Goal: Transaction & Acquisition: Book appointment/travel/reservation

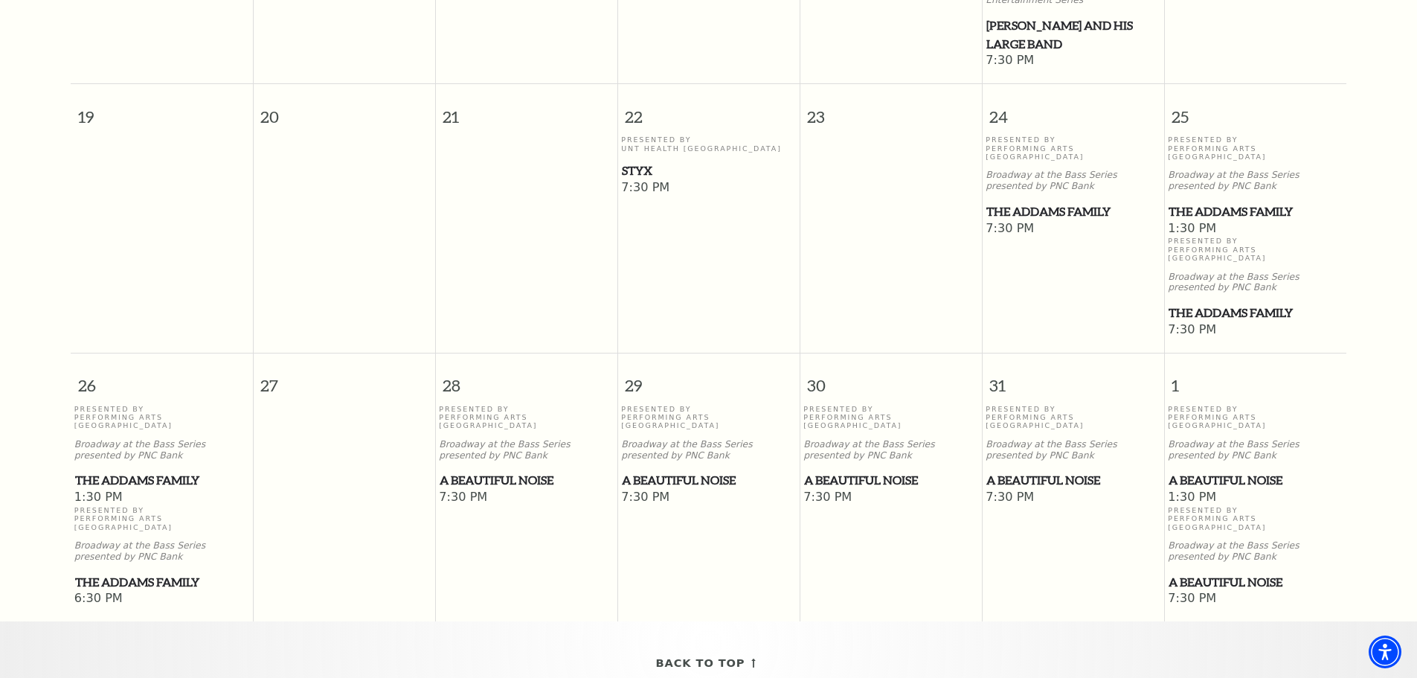
scroll to position [876, 0]
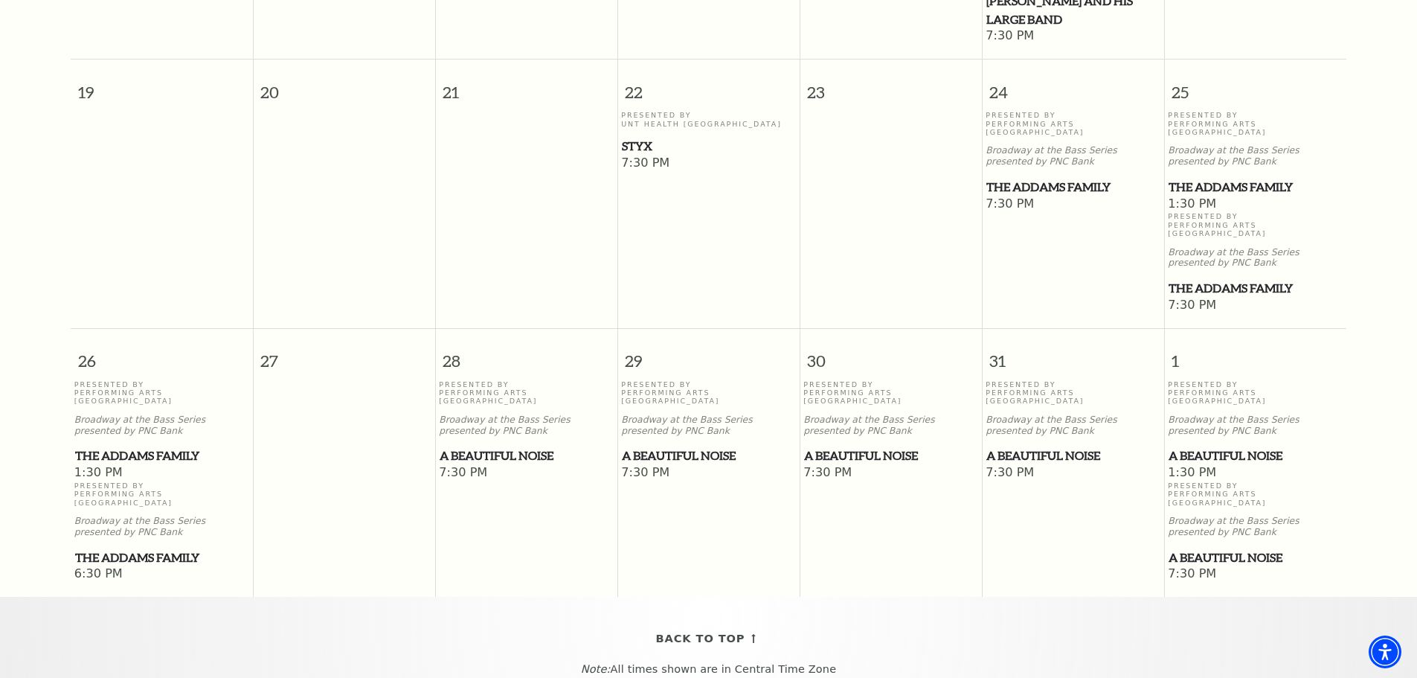
click at [511, 446] on span "A Beautiful Noise" at bounding box center [526, 455] width 173 height 19
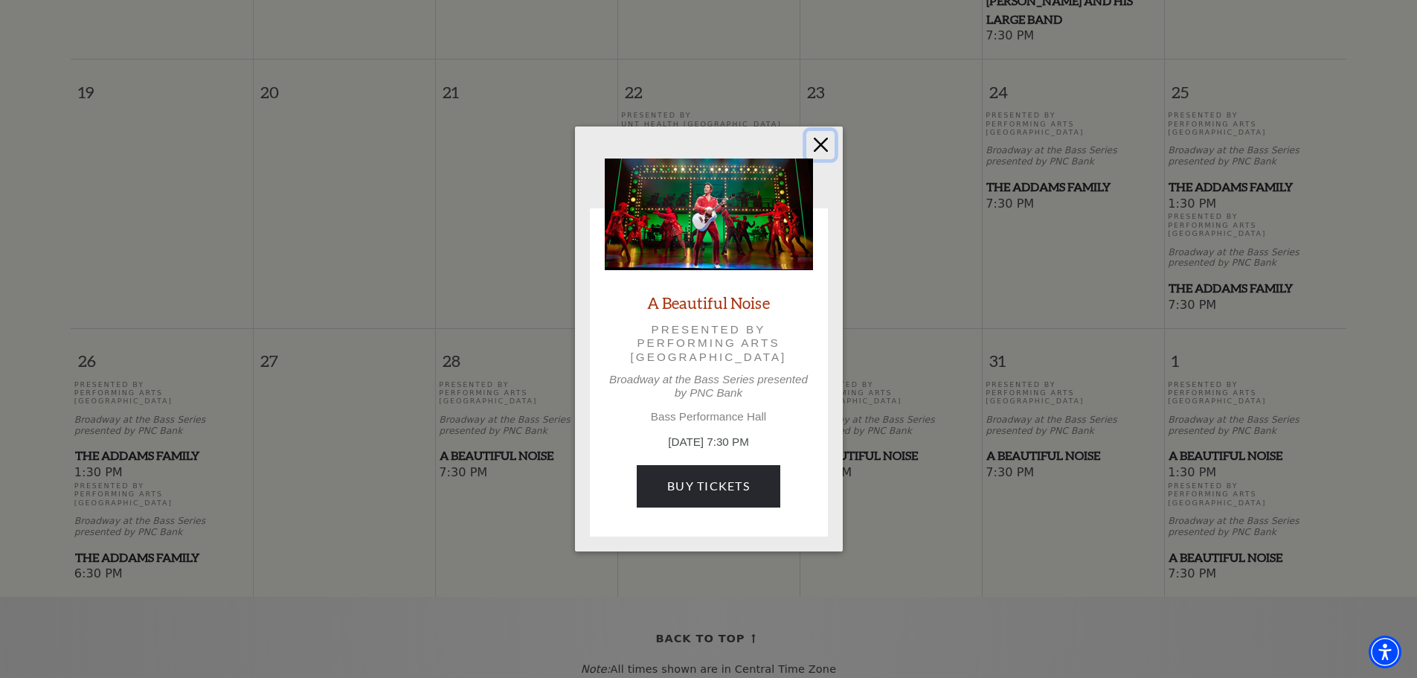
click at [821, 144] on button "Close" at bounding box center [820, 145] width 28 height 28
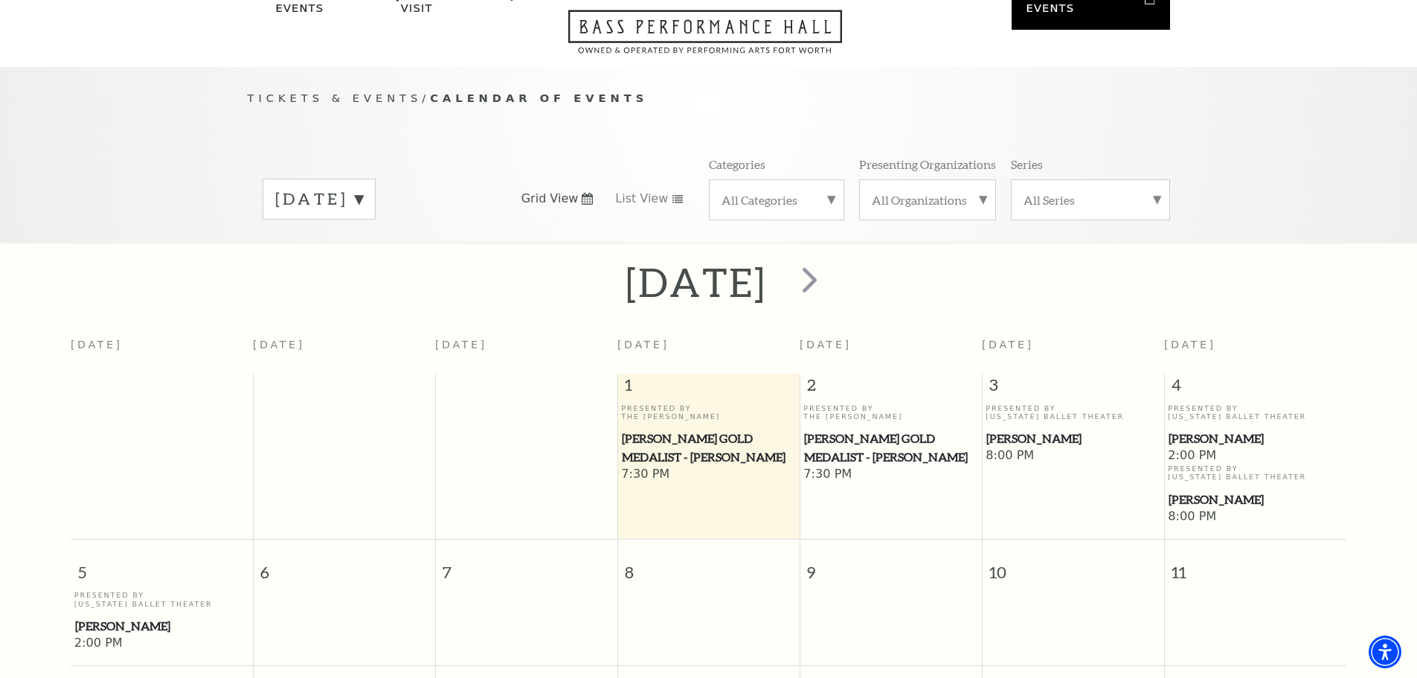
scroll to position [0, 0]
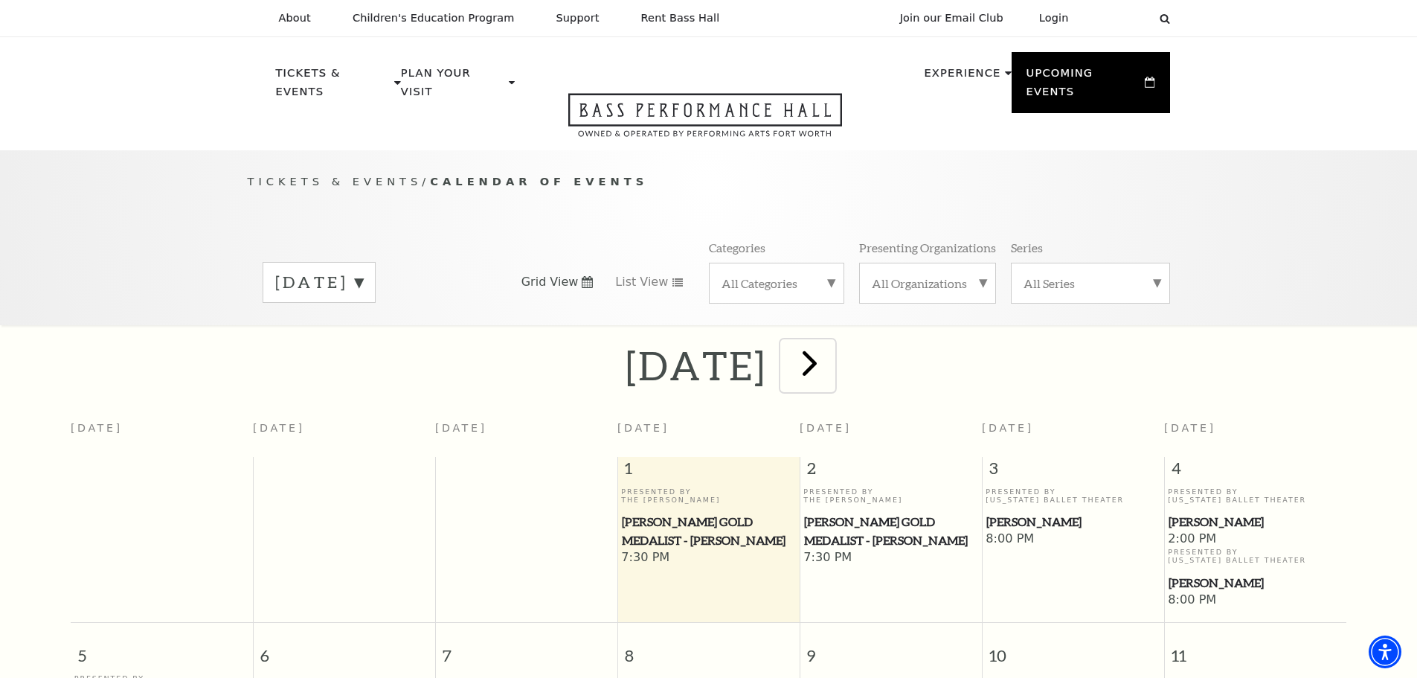
click at [831, 350] on span "next" at bounding box center [810, 362] width 42 height 42
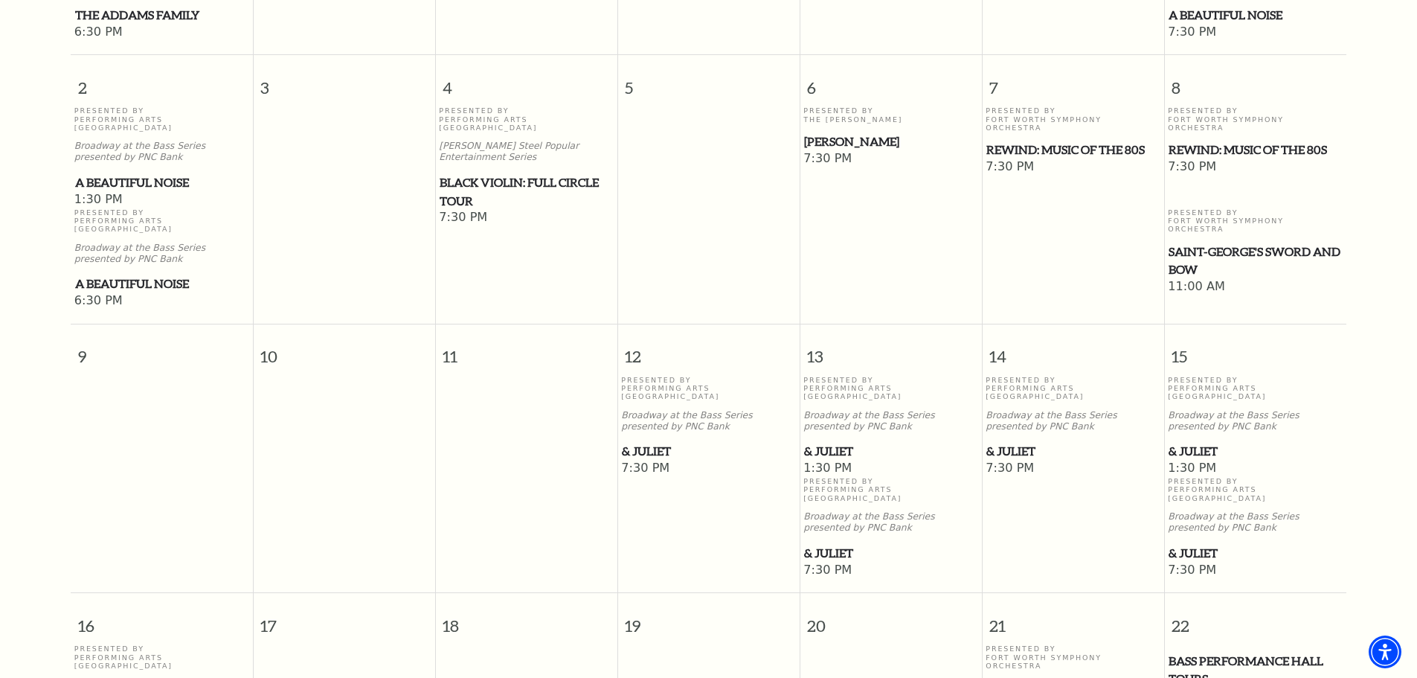
scroll to position [727, 0]
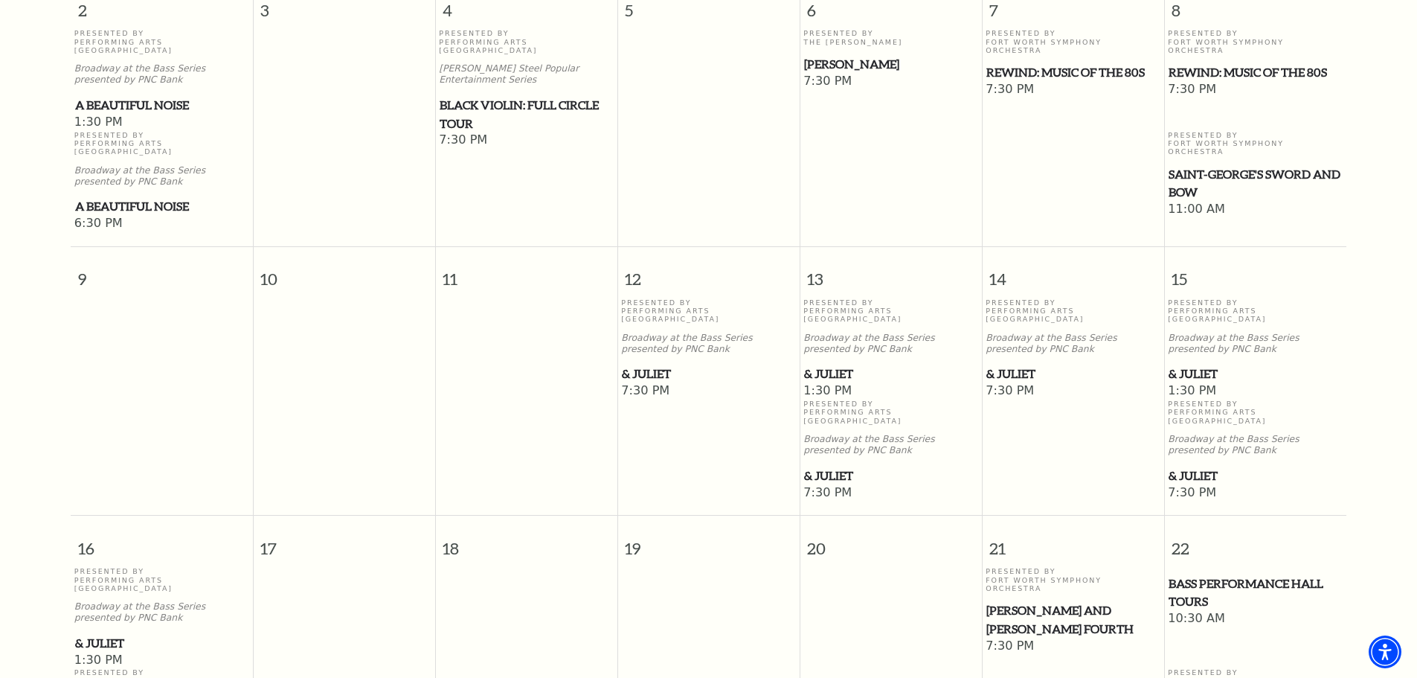
click at [645, 365] on span "& Juliet" at bounding box center [708, 374] width 173 height 19
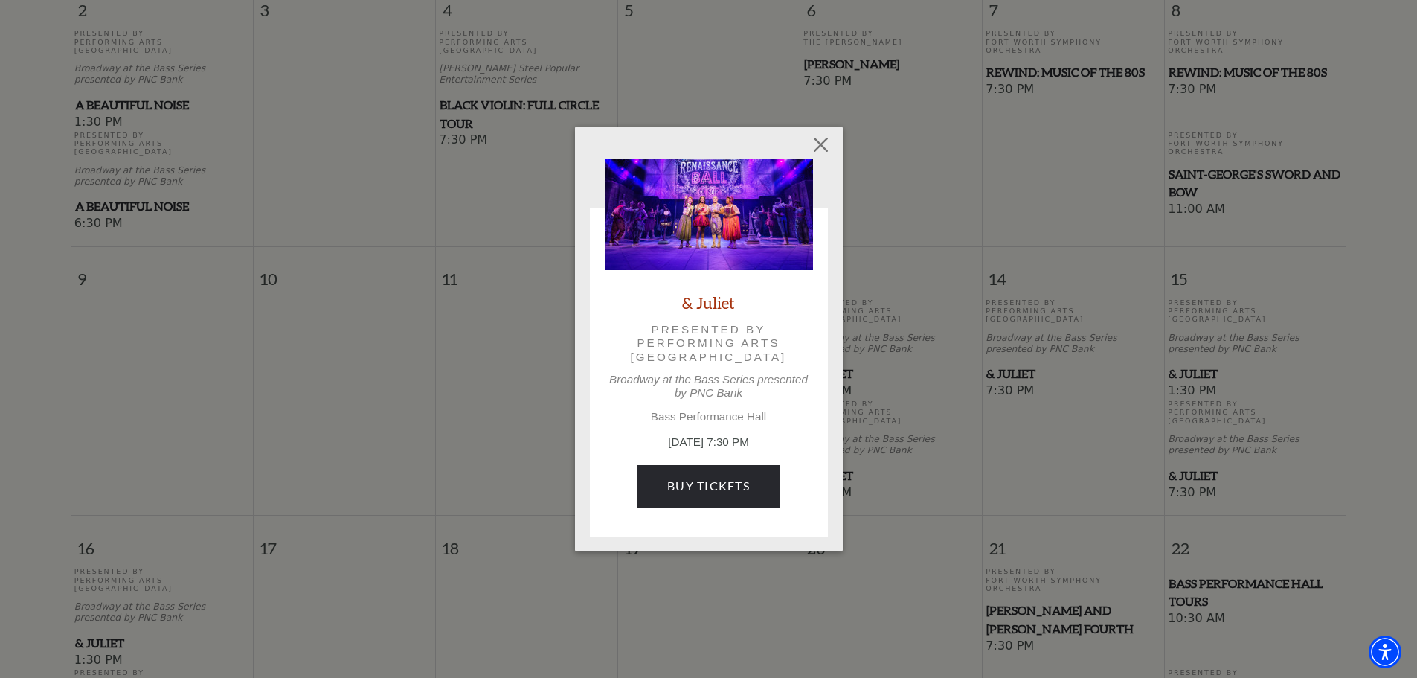
click at [714, 300] on link "& Juliet" at bounding box center [708, 302] width 53 height 20
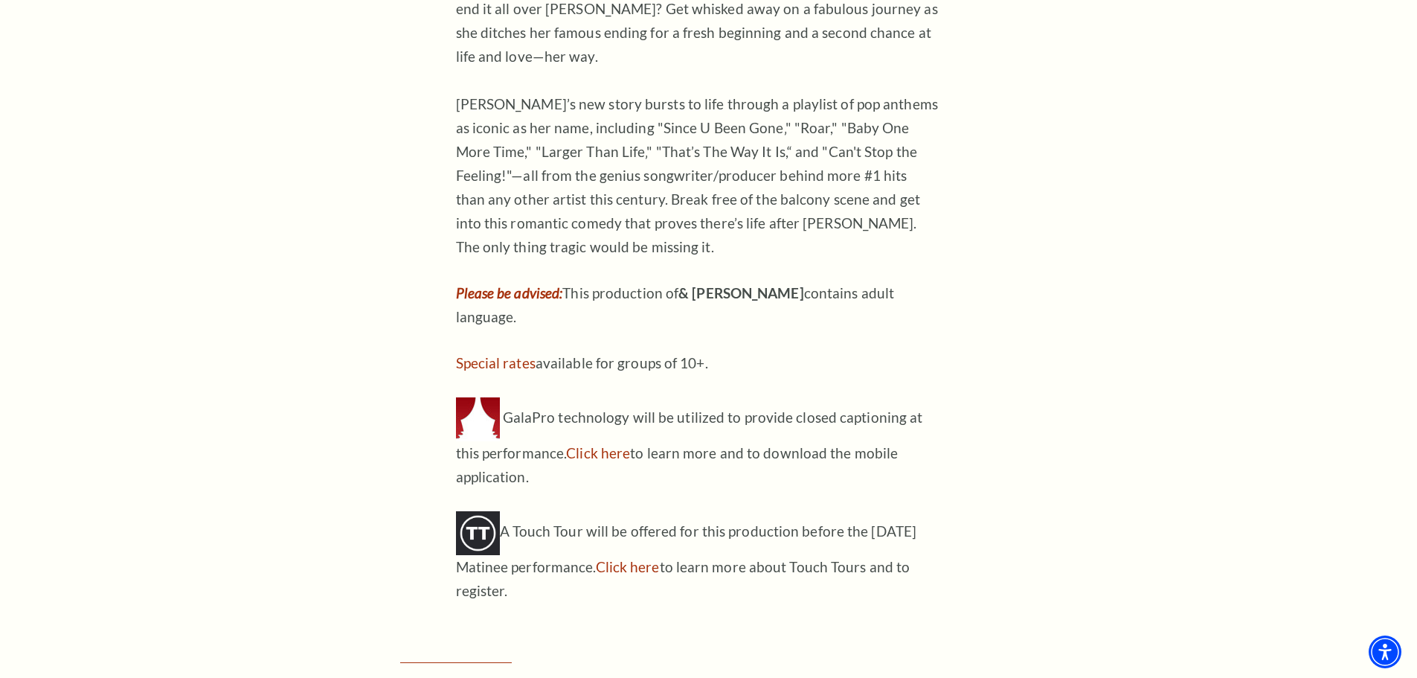
scroll to position [1116, 0]
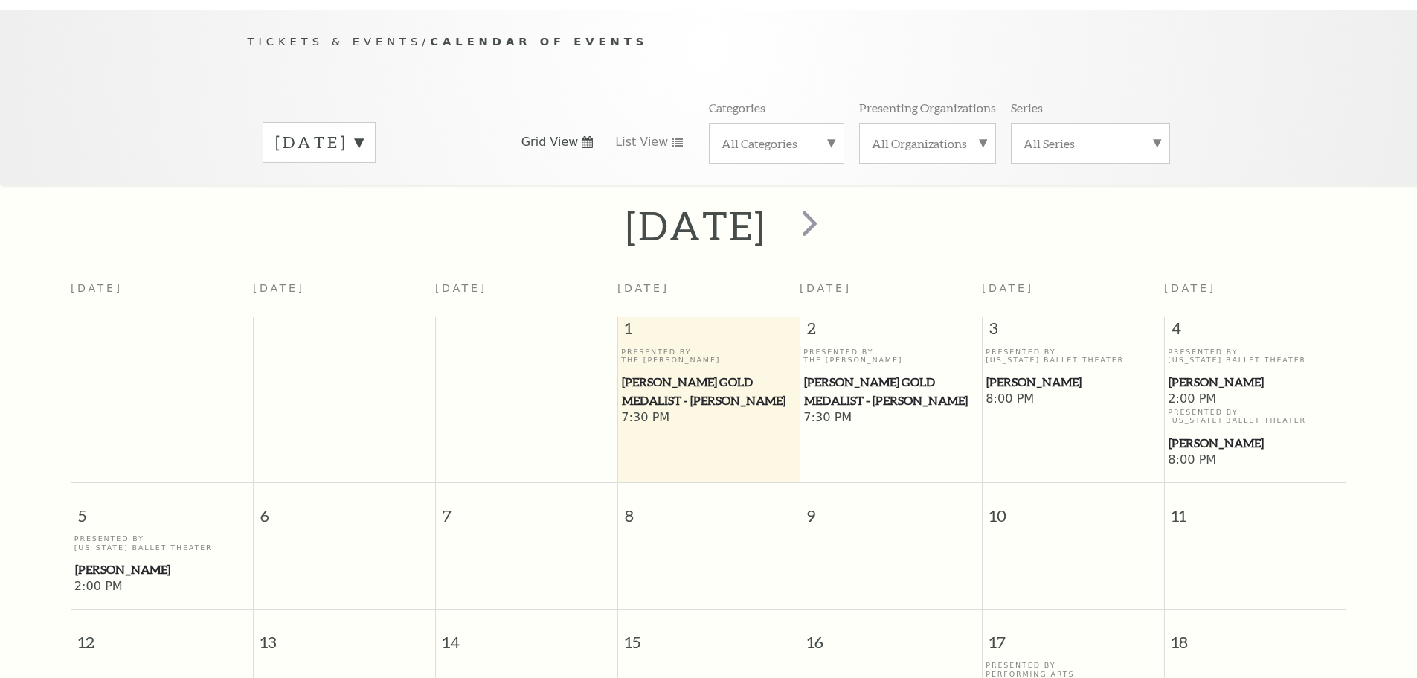
scroll to position [132, 0]
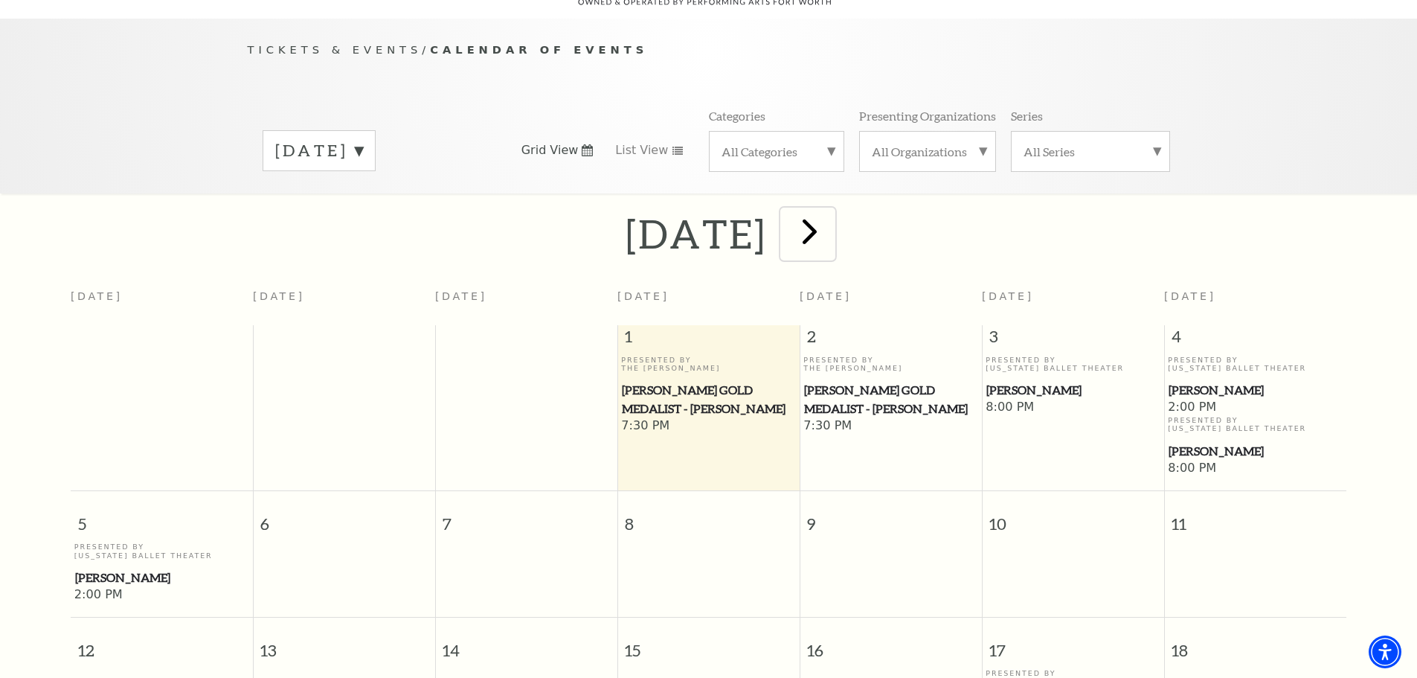
click at [831, 217] on span "next" at bounding box center [810, 231] width 42 height 42
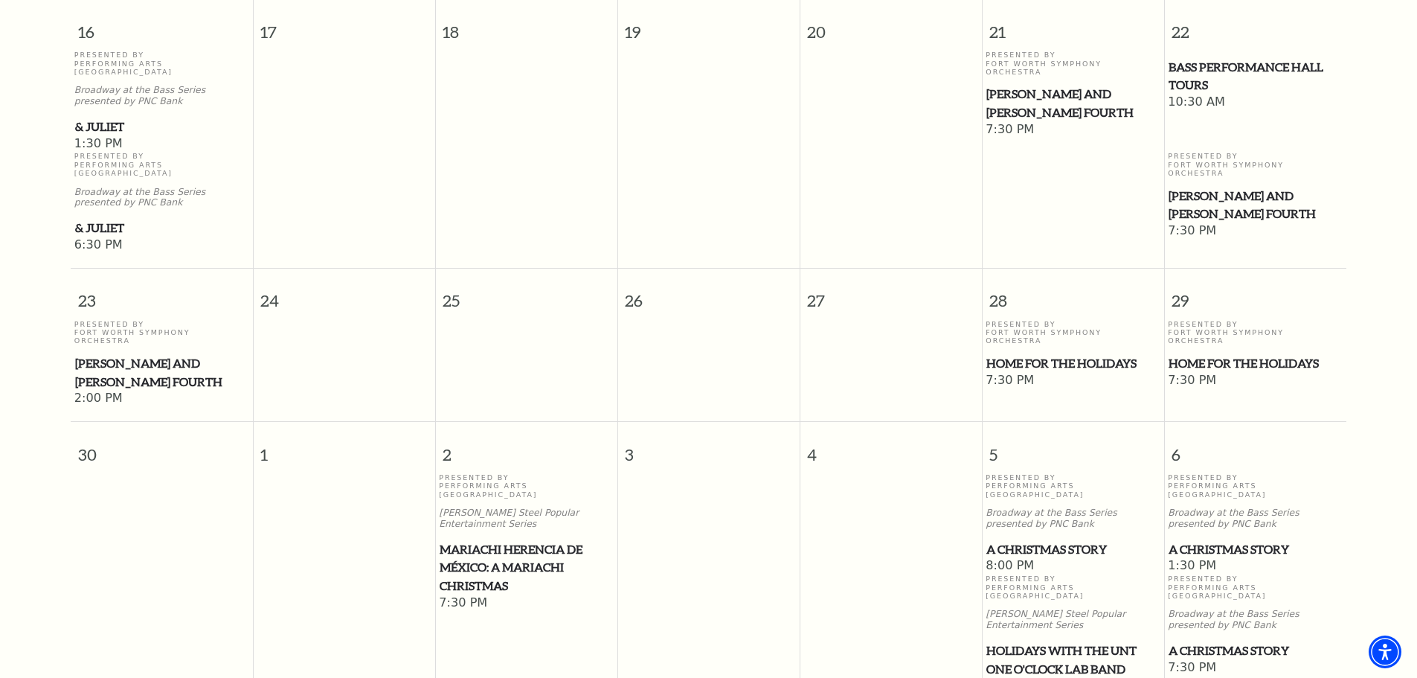
scroll to position [1248, 0]
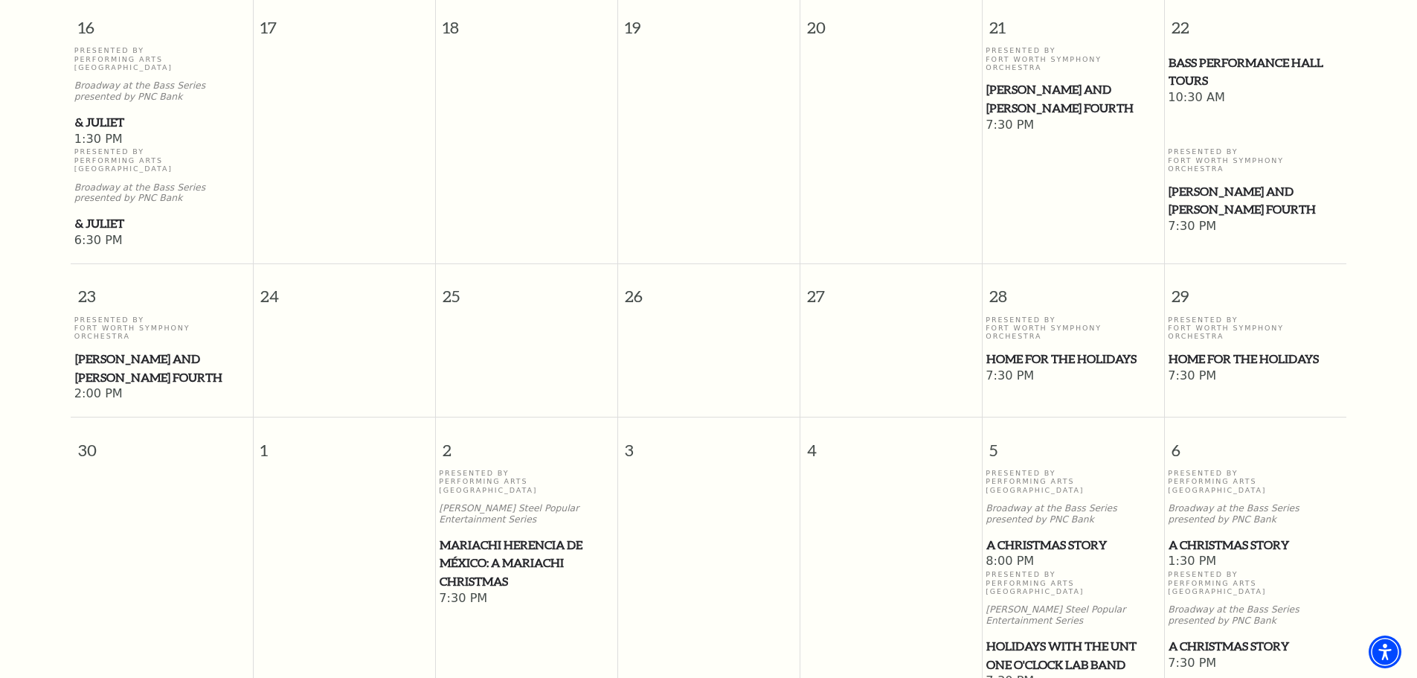
click at [1063, 350] on span "Home for the Holidays" at bounding box center [1073, 359] width 173 height 19
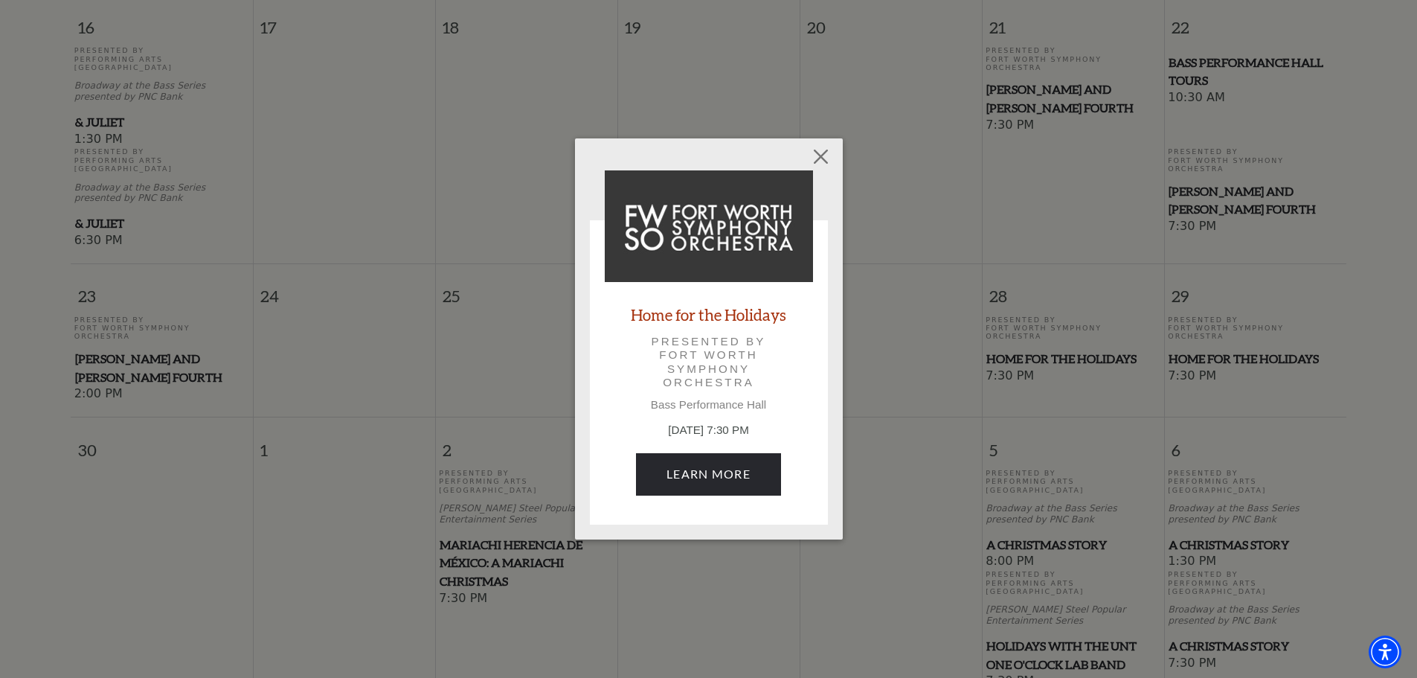
click at [716, 316] on link "Home for the Holidays" at bounding box center [708, 314] width 155 height 20
click at [824, 150] on button "Close" at bounding box center [820, 157] width 28 height 28
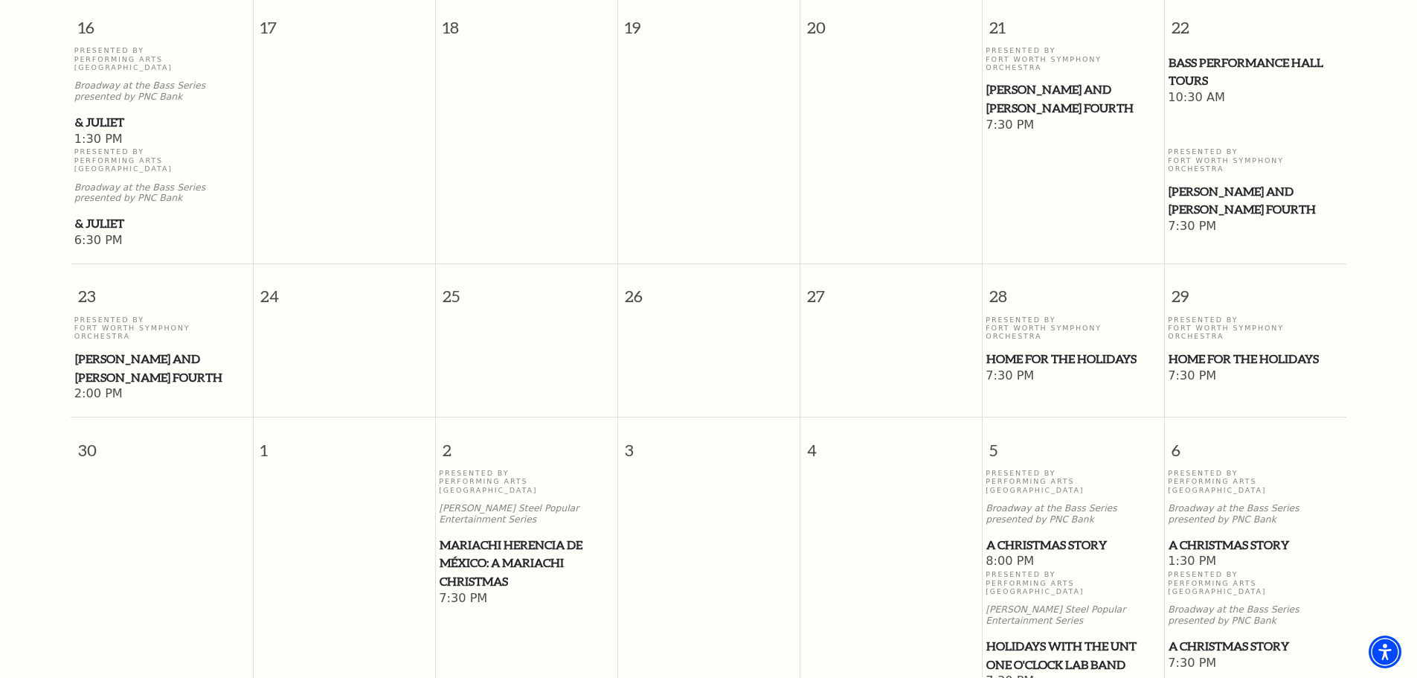
click at [1068, 536] on span "A Christmas Story" at bounding box center [1073, 545] width 173 height 19
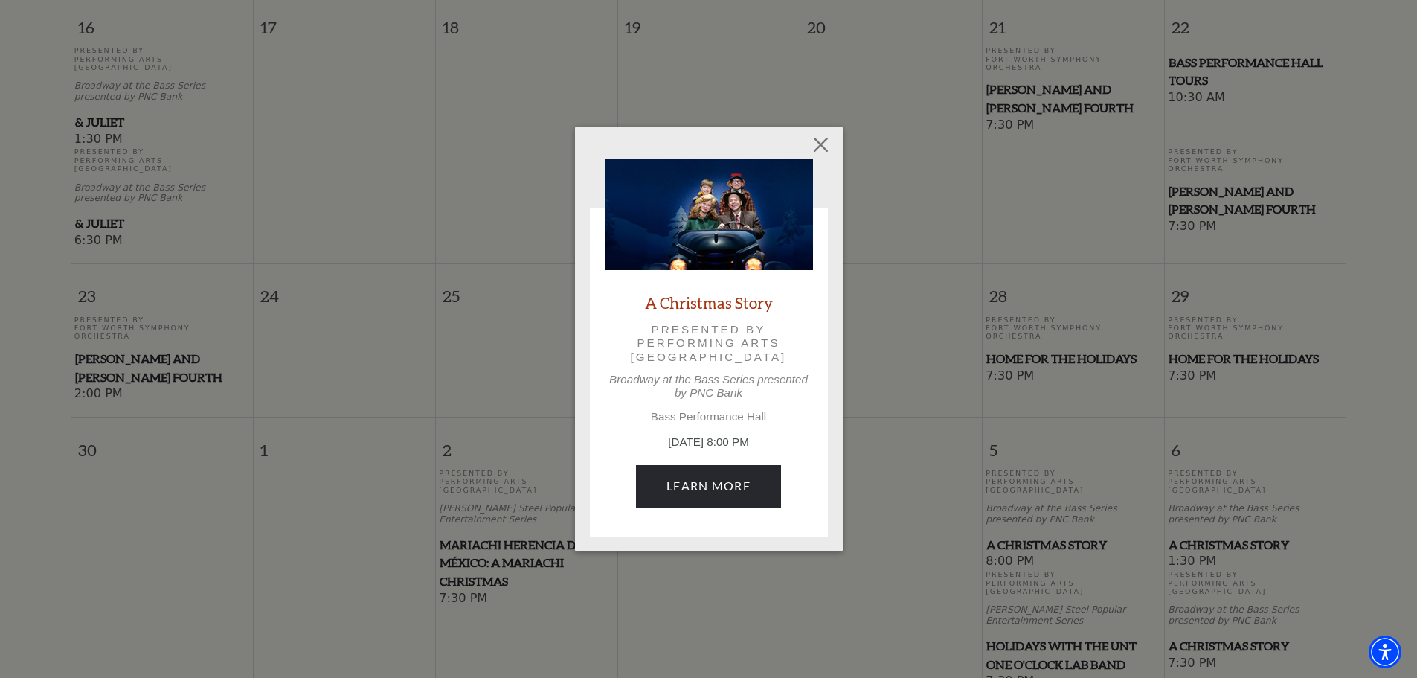
click at [705, 311] on link "A Christmas Story" at bounding box center [709, 302] width 128 height 20
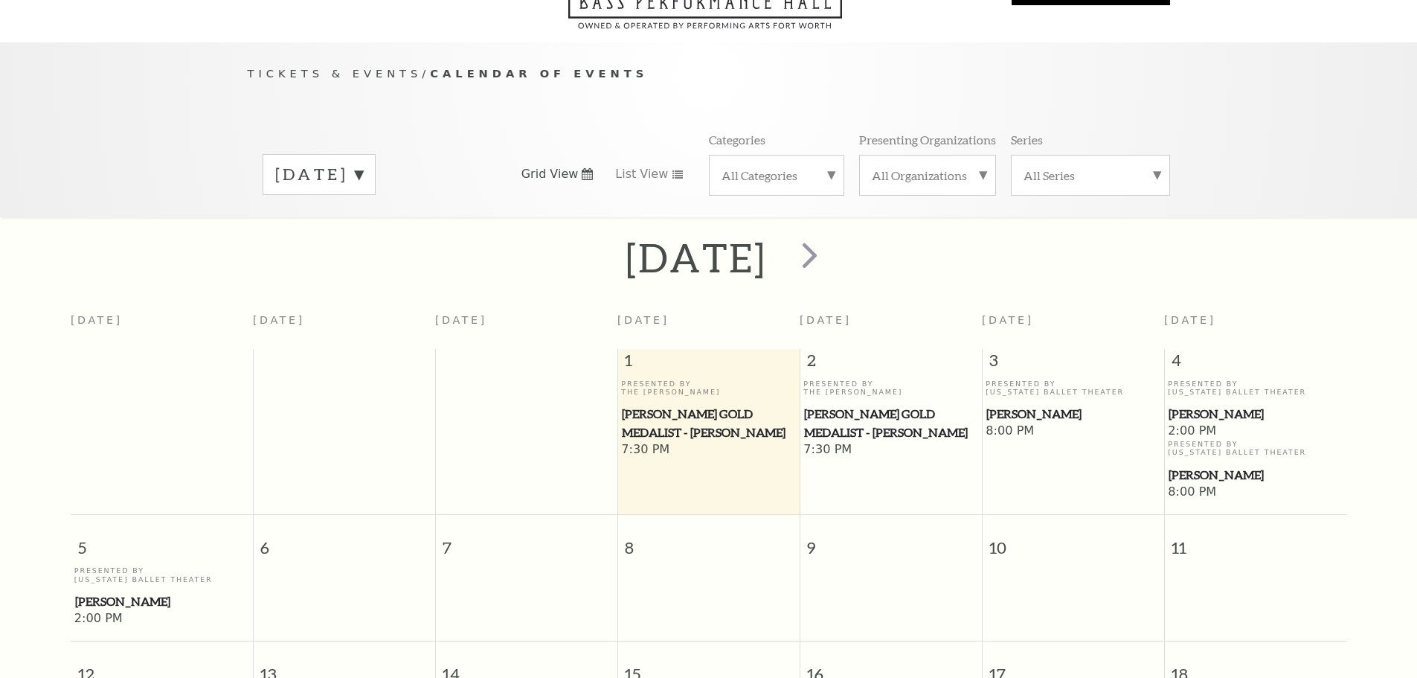
scroll to position [132, 0]
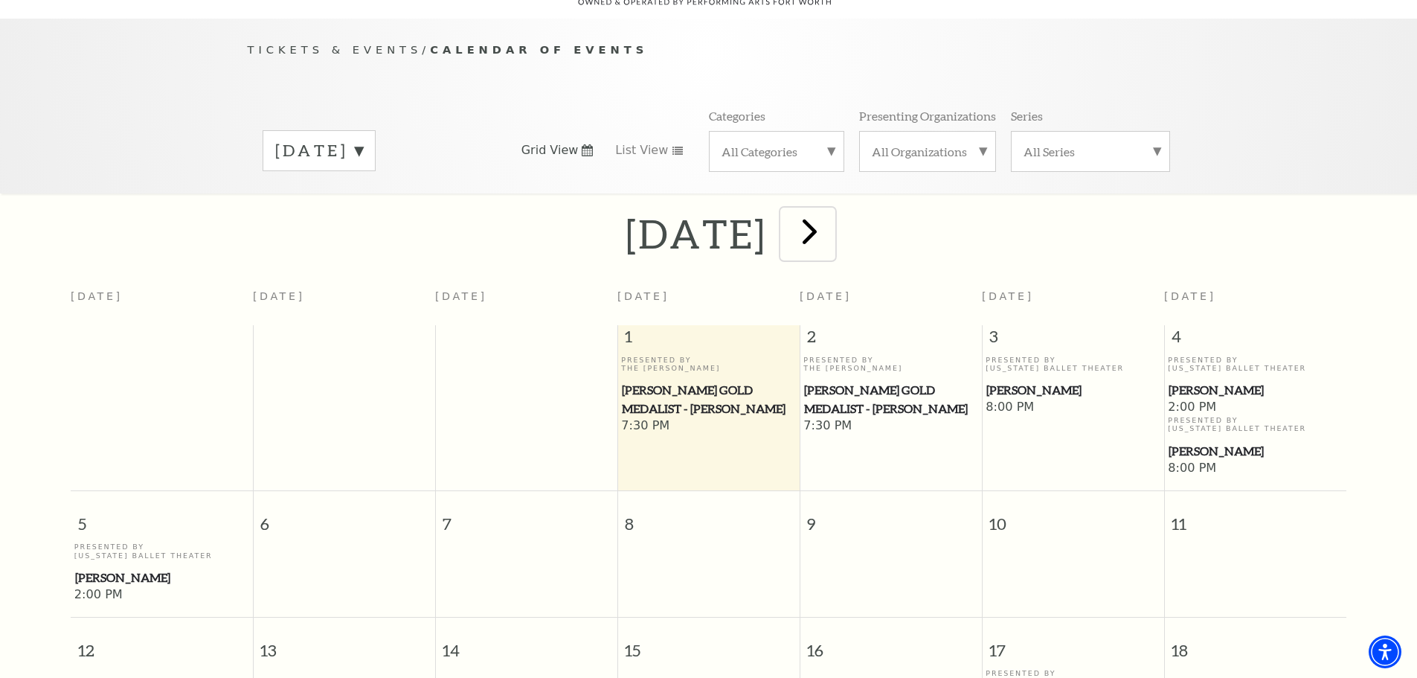
click at [831, 219] on span "next" at bounding box center [810, 231] width 42 height 42
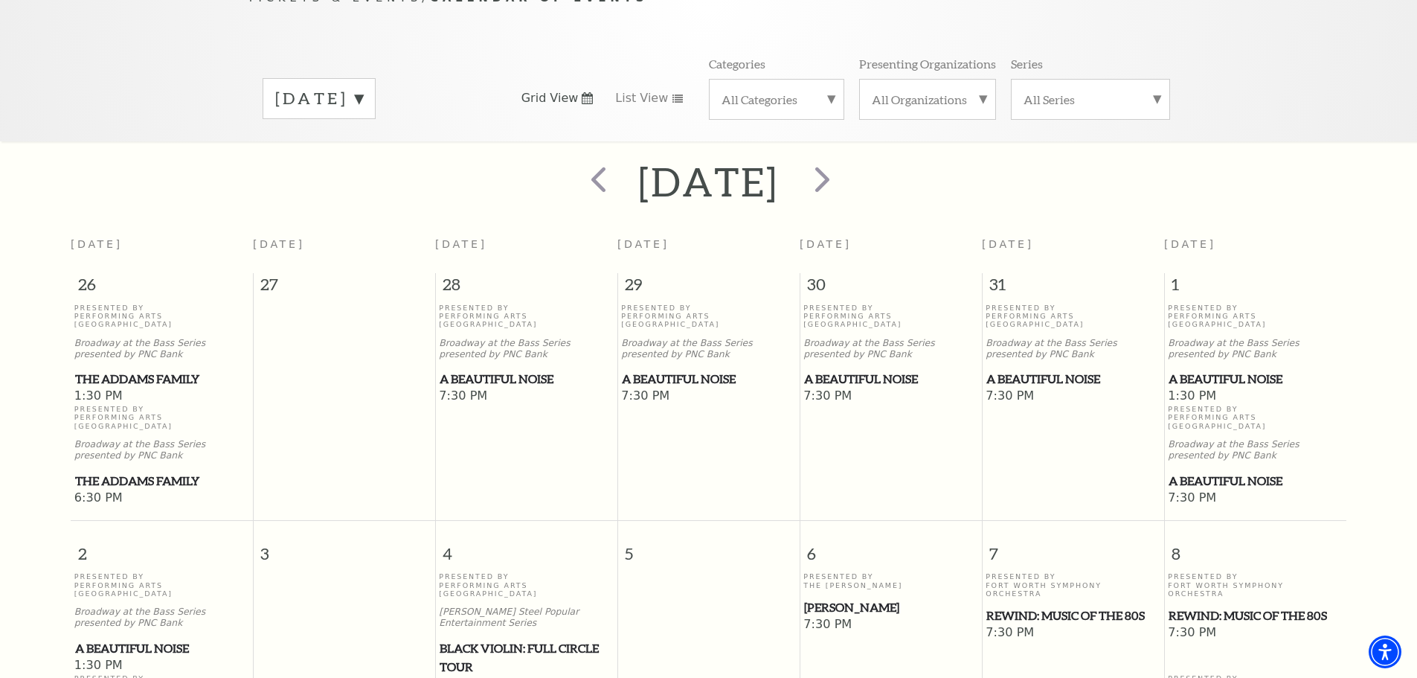
scroll to position [57, 0]
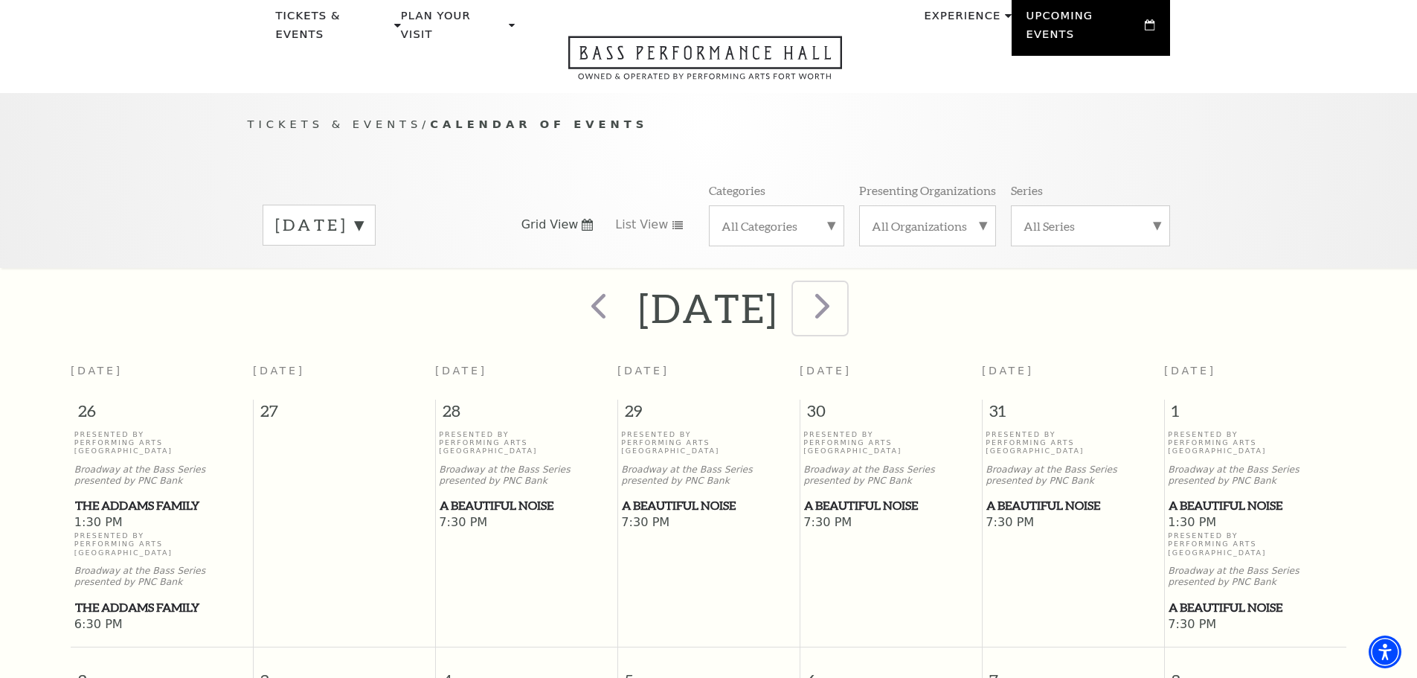
click at [844, 290] on span "next" at bounding box center [822, 305] width 42 height 42
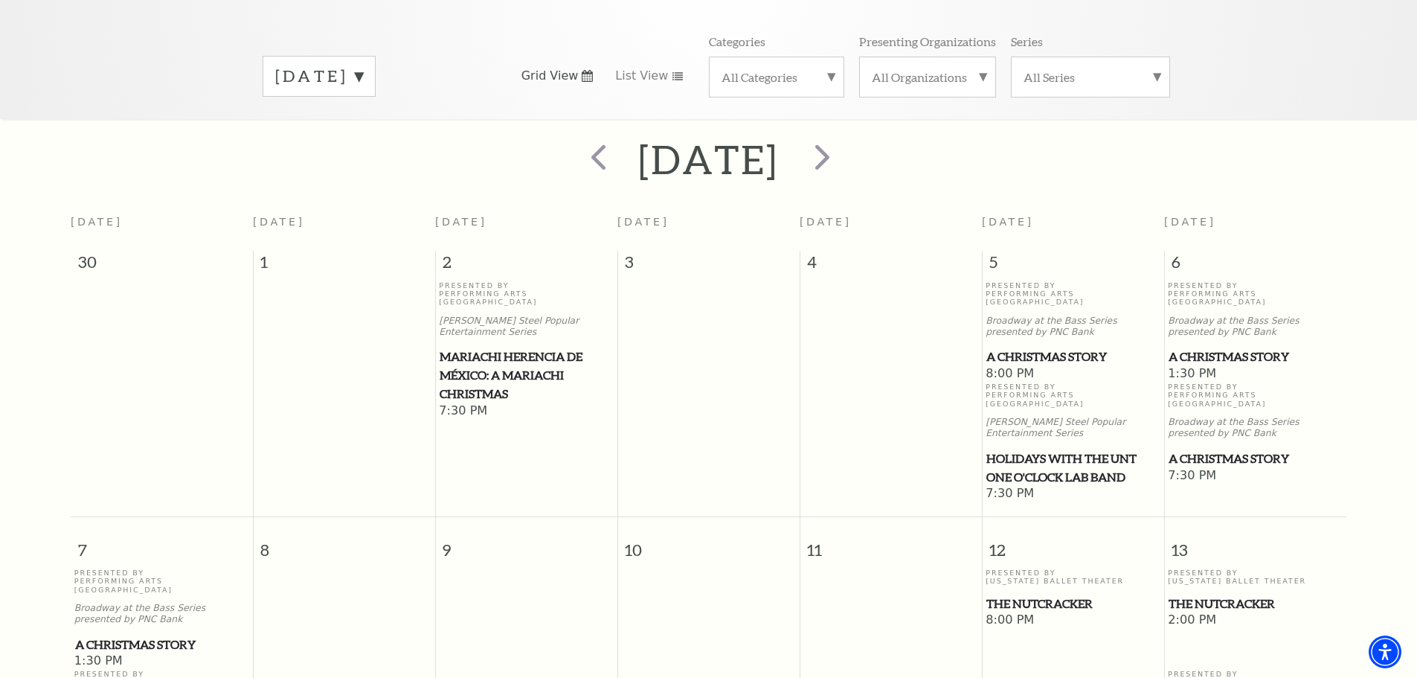
scroll to position [0, 0]
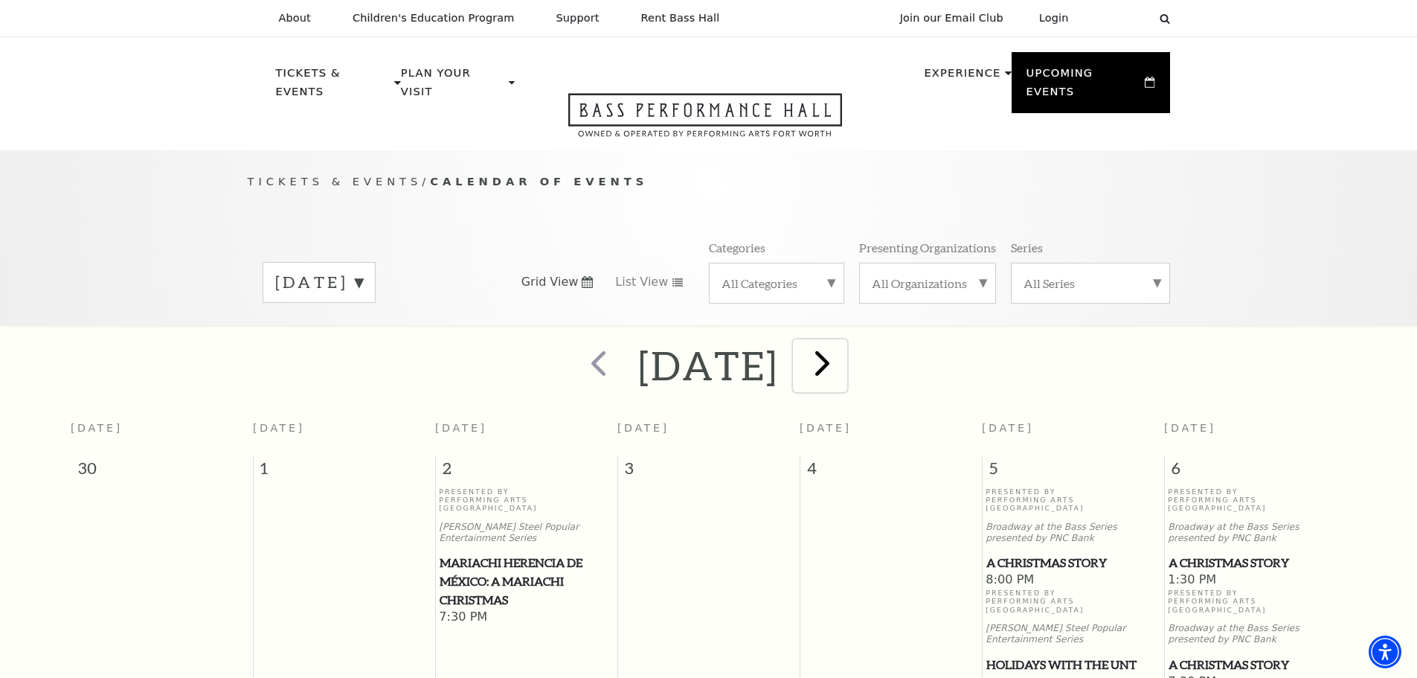
click at [844, 344] on span "next" at bounding box center [822, 362] width 42 height 42
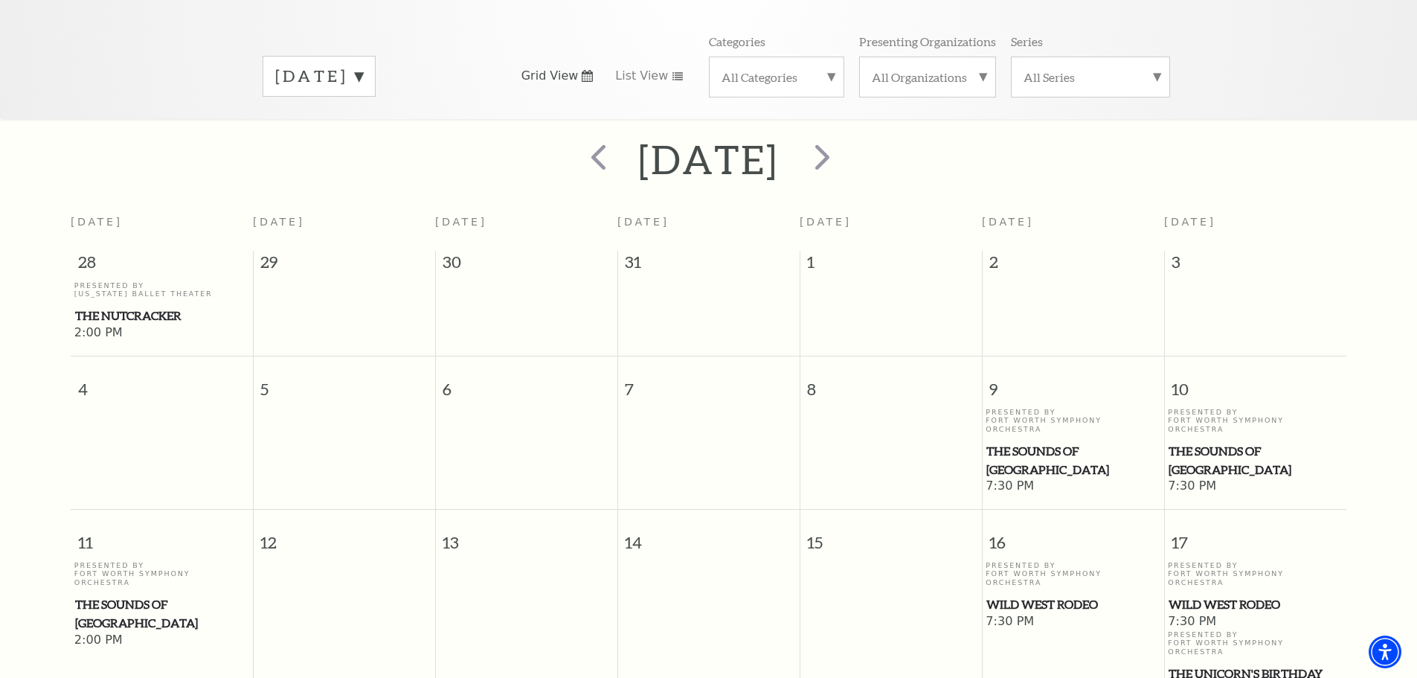
scroll to position [57, 0]
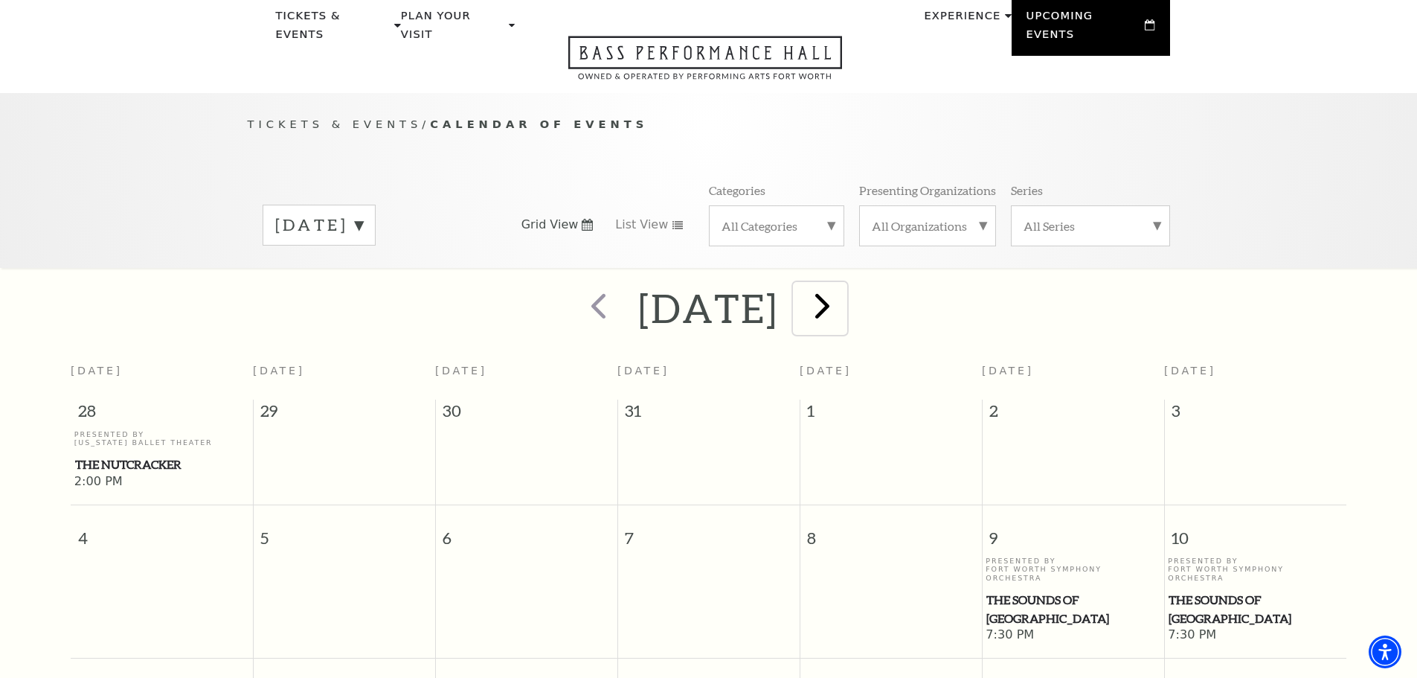
click at [844, 288] on span "next" at bounding box center [822, 305] width 42 height 42
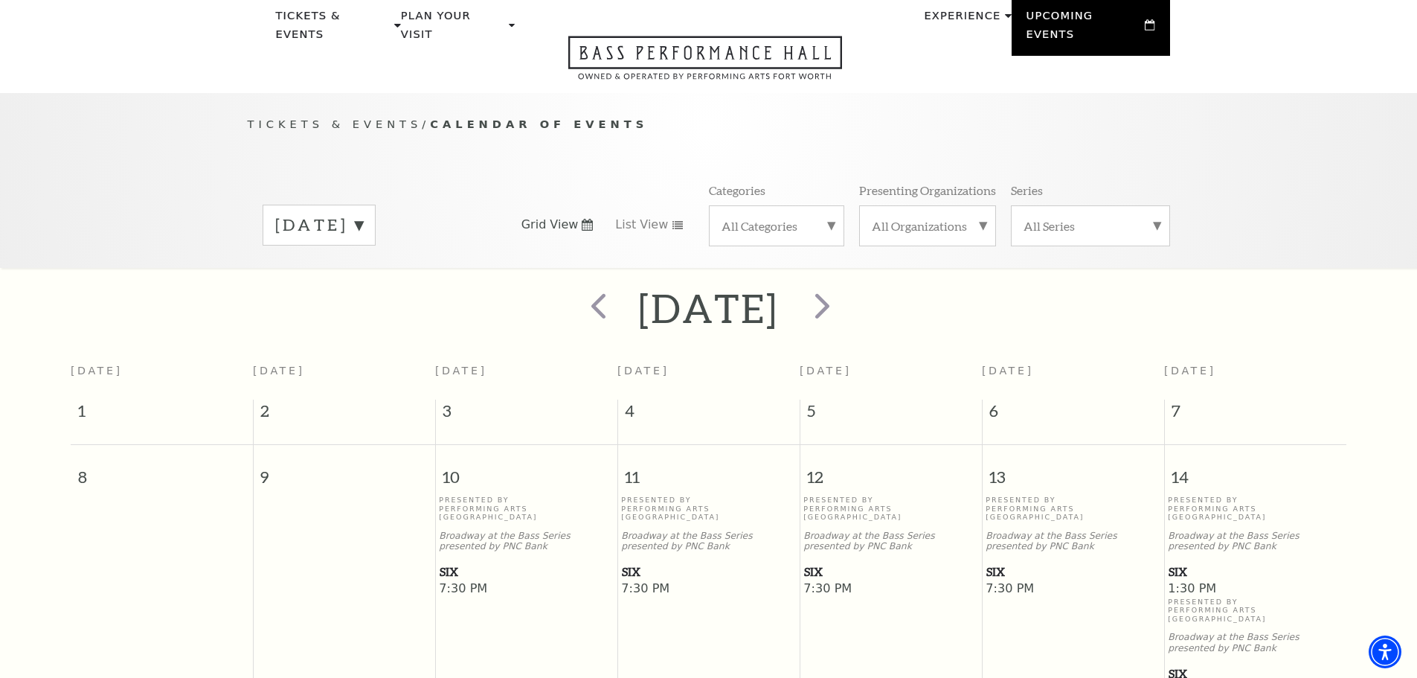
scroll to position [132, 0]
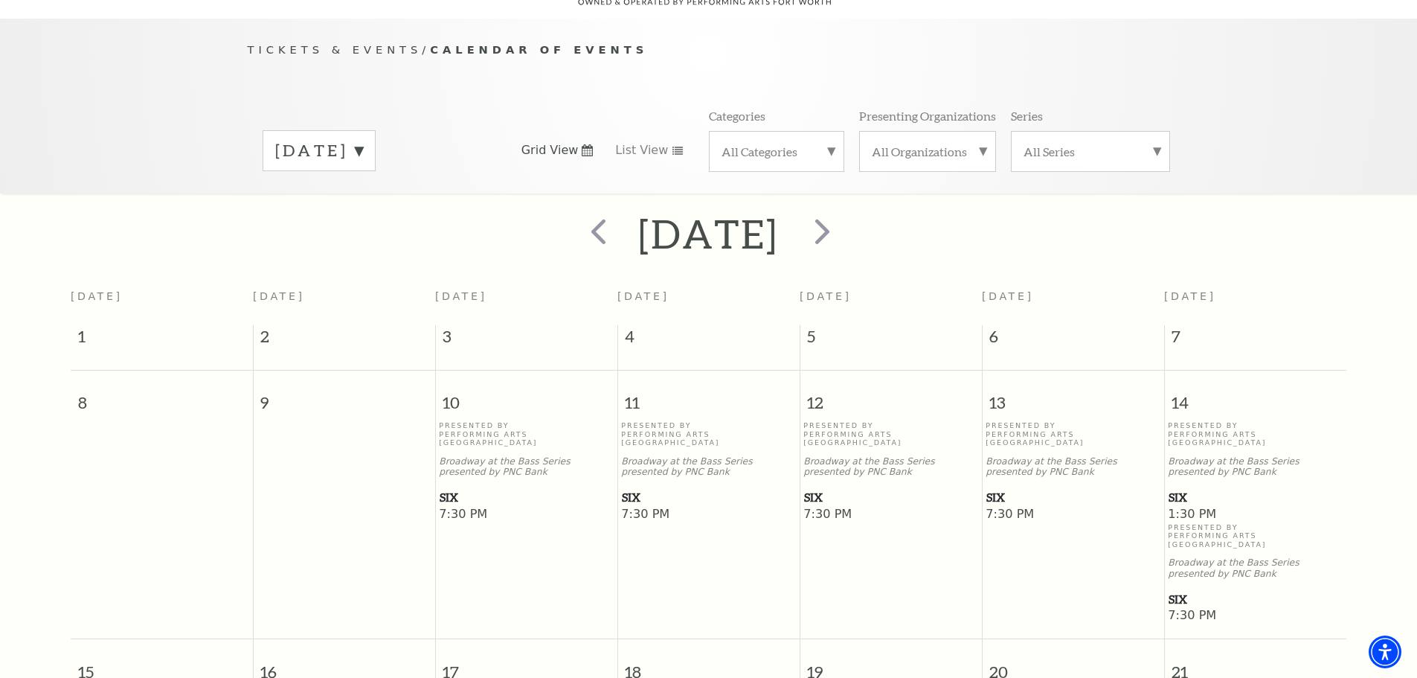
click at [449, 488] on span "SIX" at bounding box center [526, 497] width 173 height 19
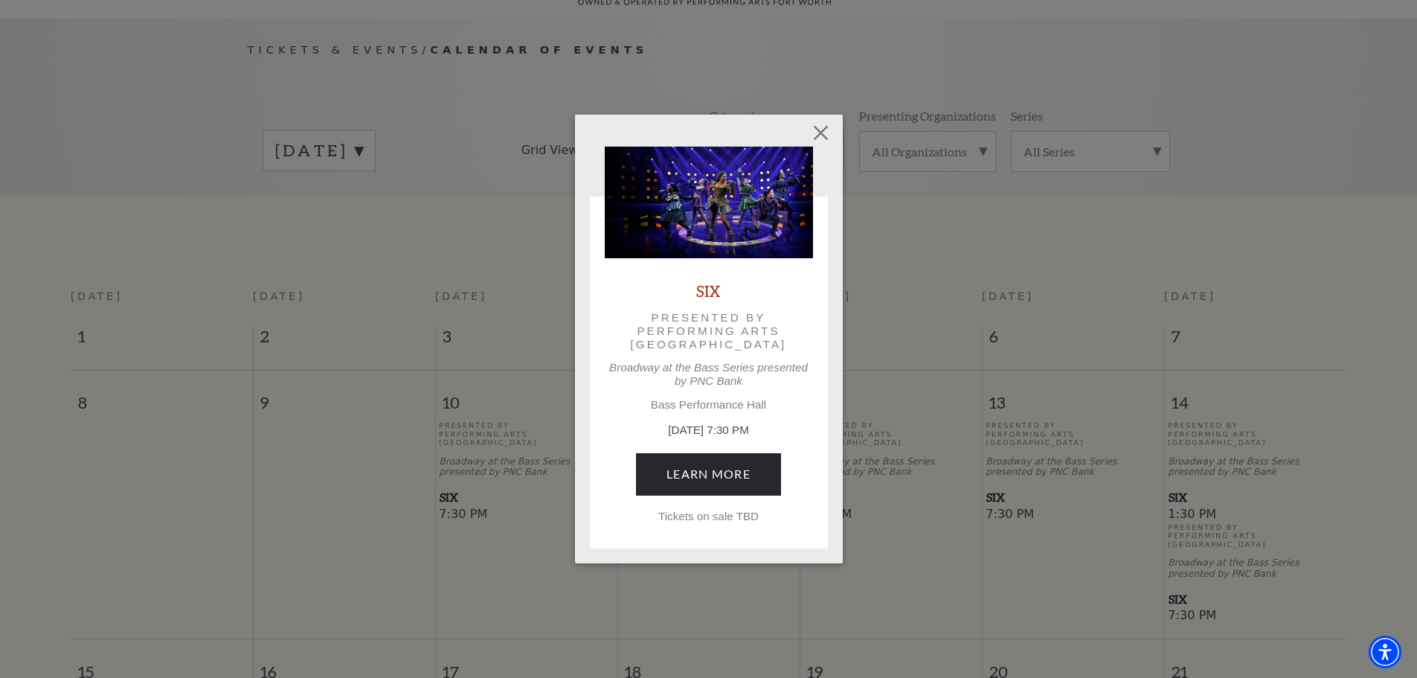
click at [711, 292] on link "SIX" at bounding box center [708, 290] width 25 height 20
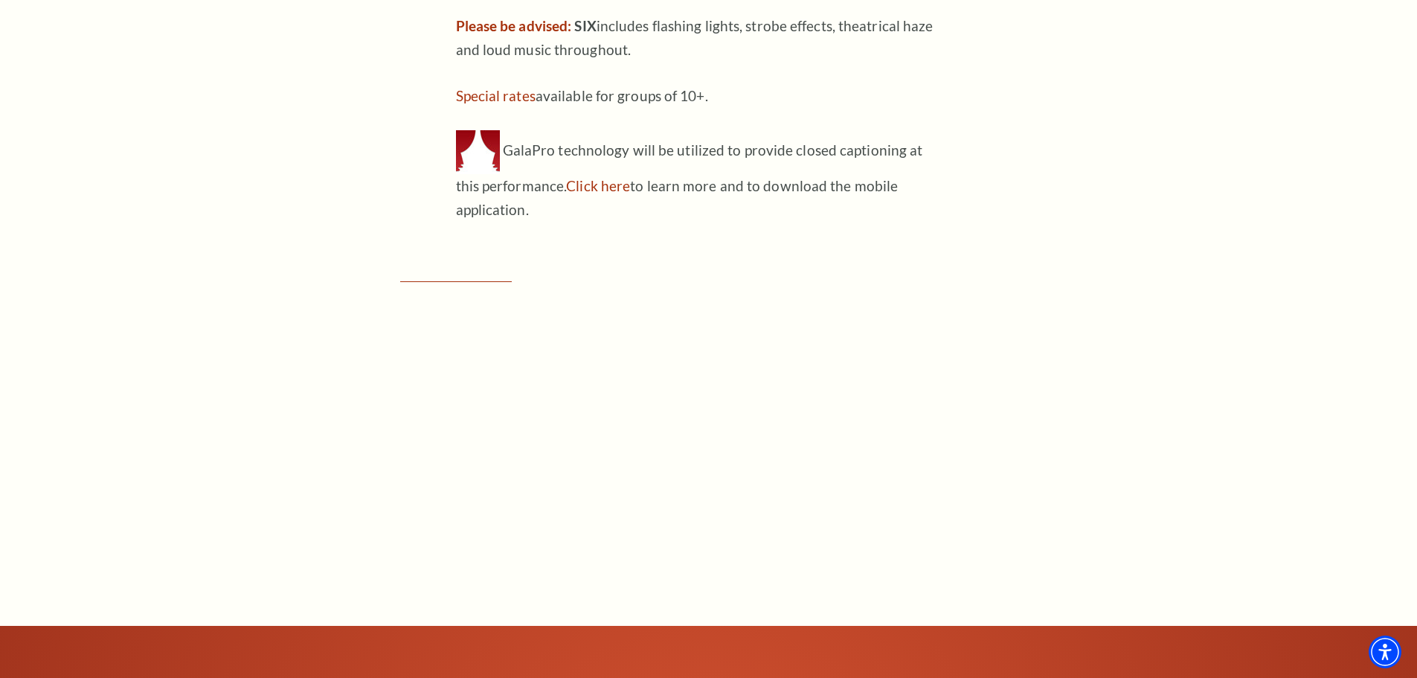
scroll to position [1786, 0]
